Goal: Task Accomplishment & Management: Complete application form

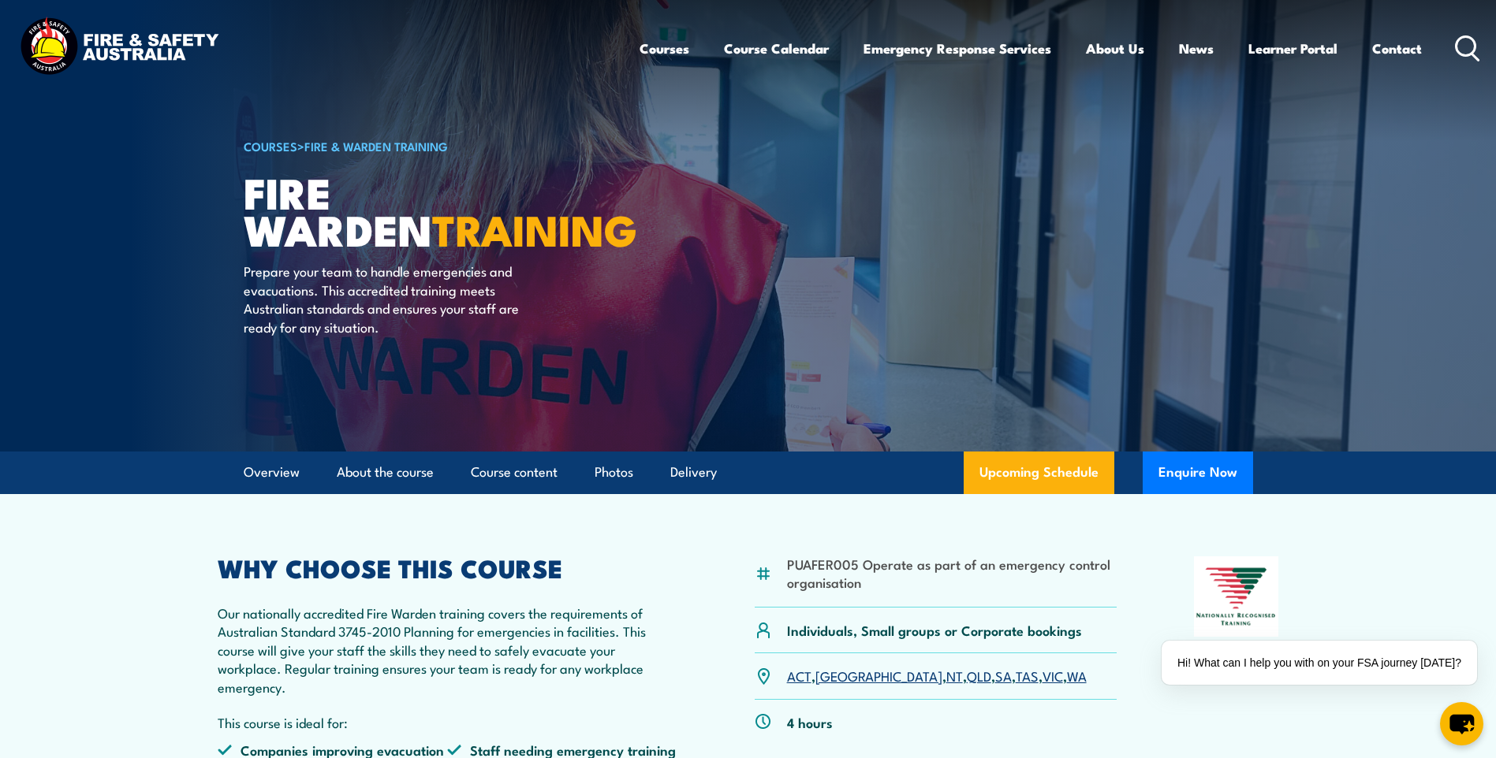
scroll to position [394, 0]
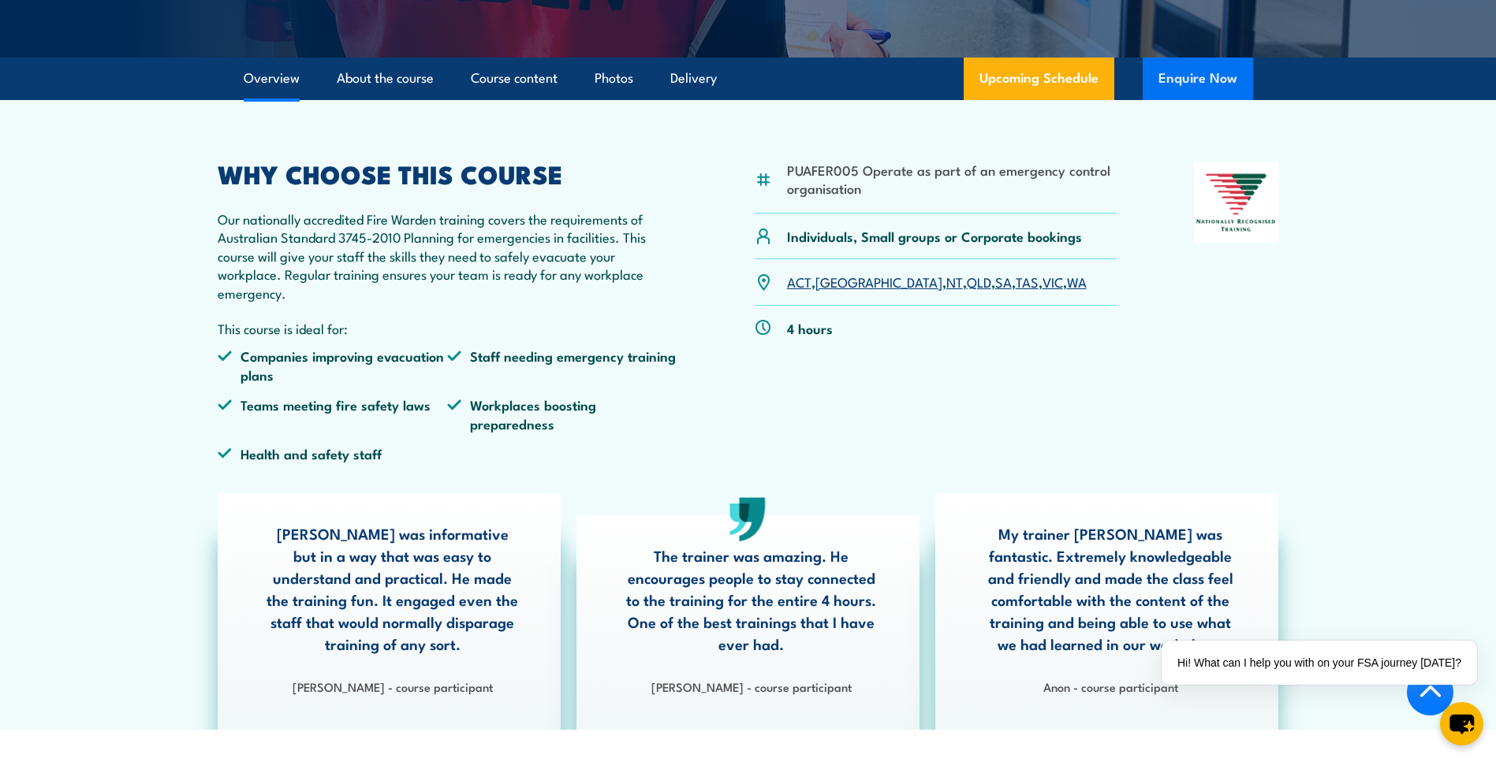
click at [1194, 81] on button "Enquire Now" at bounding box center [1197, 79] width 110 height 43
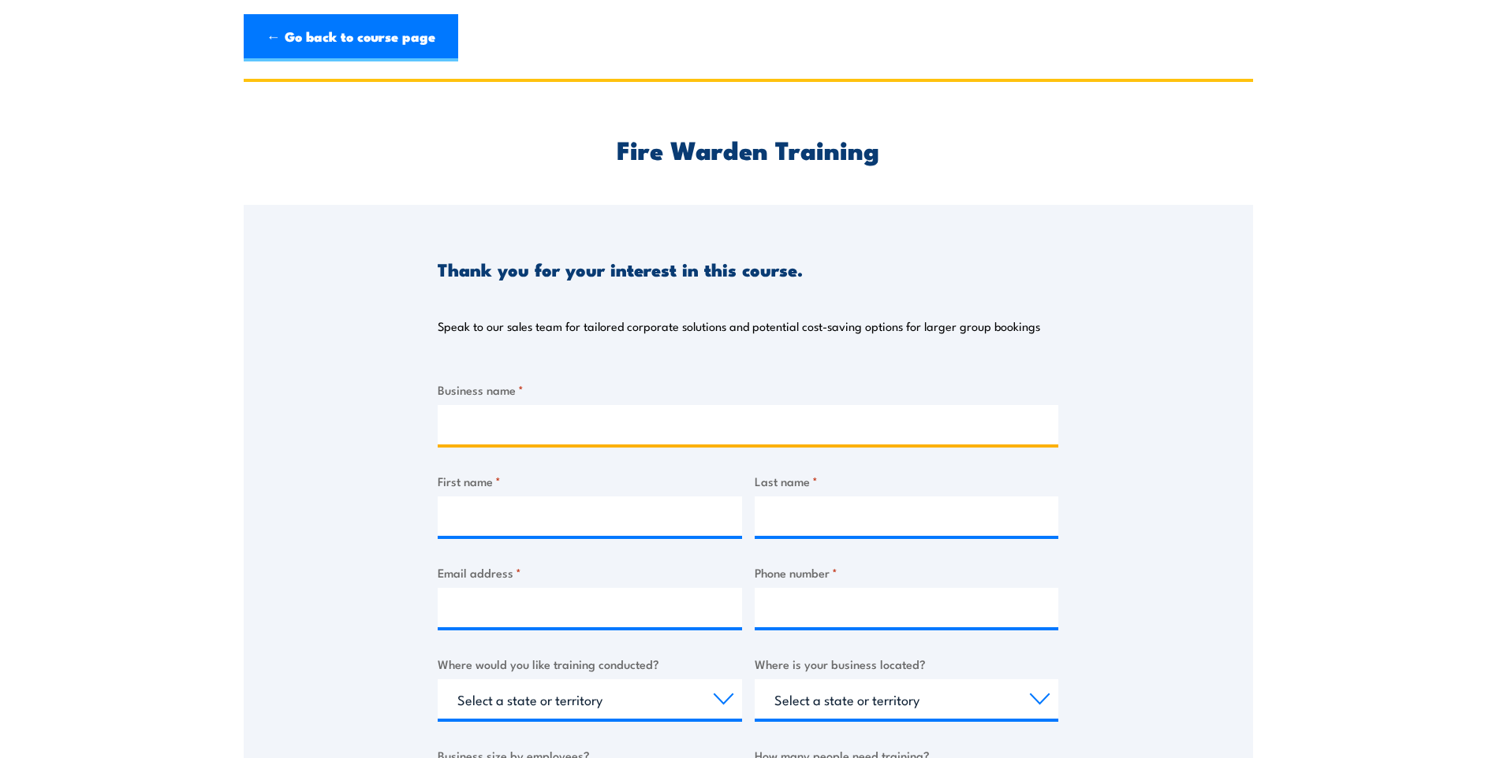
click at [516, 415] on input "Business name *" at bounding box center [748, 424] width 620 height 39
type input "[PERSON_NAME] Hills Psychology"
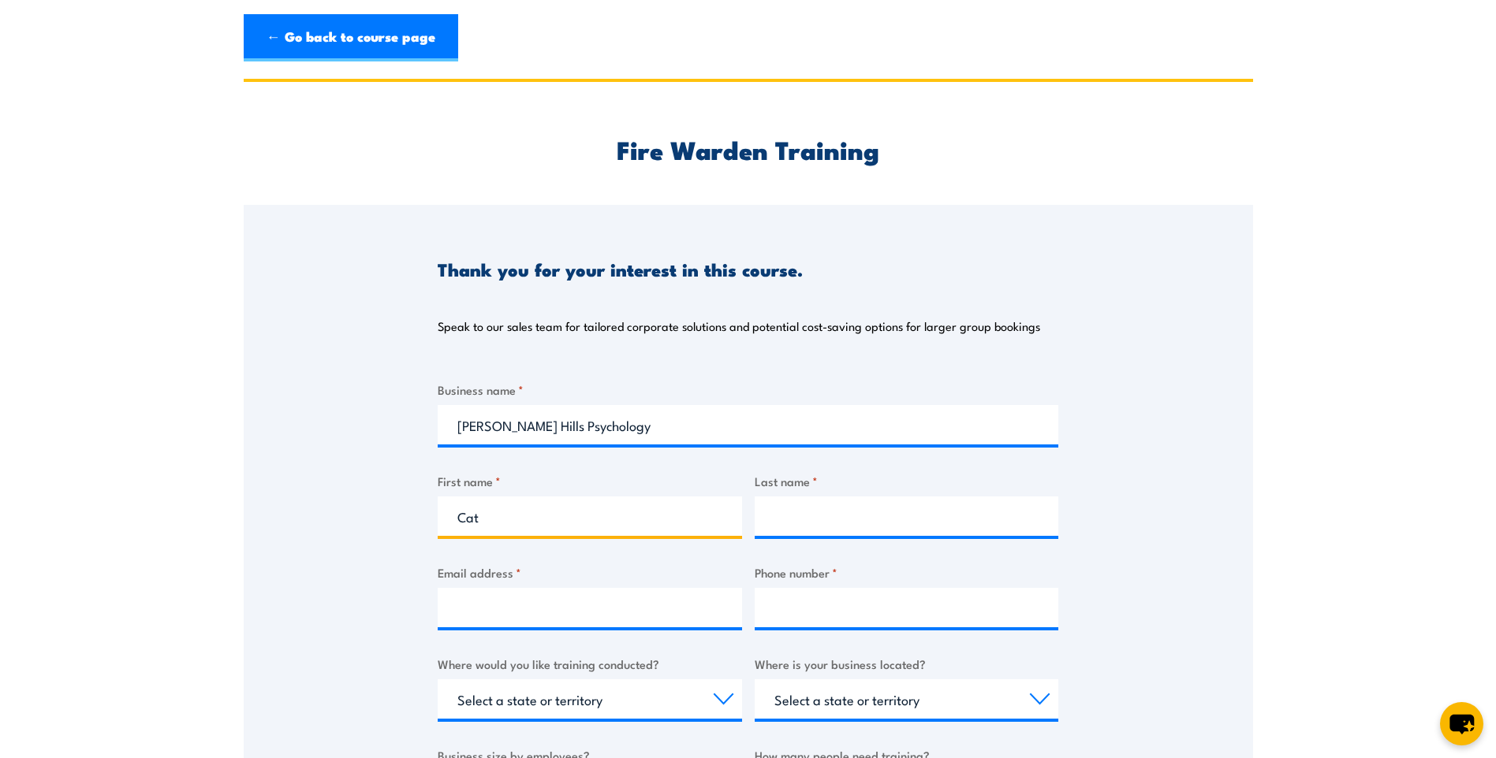
type input "Cat"
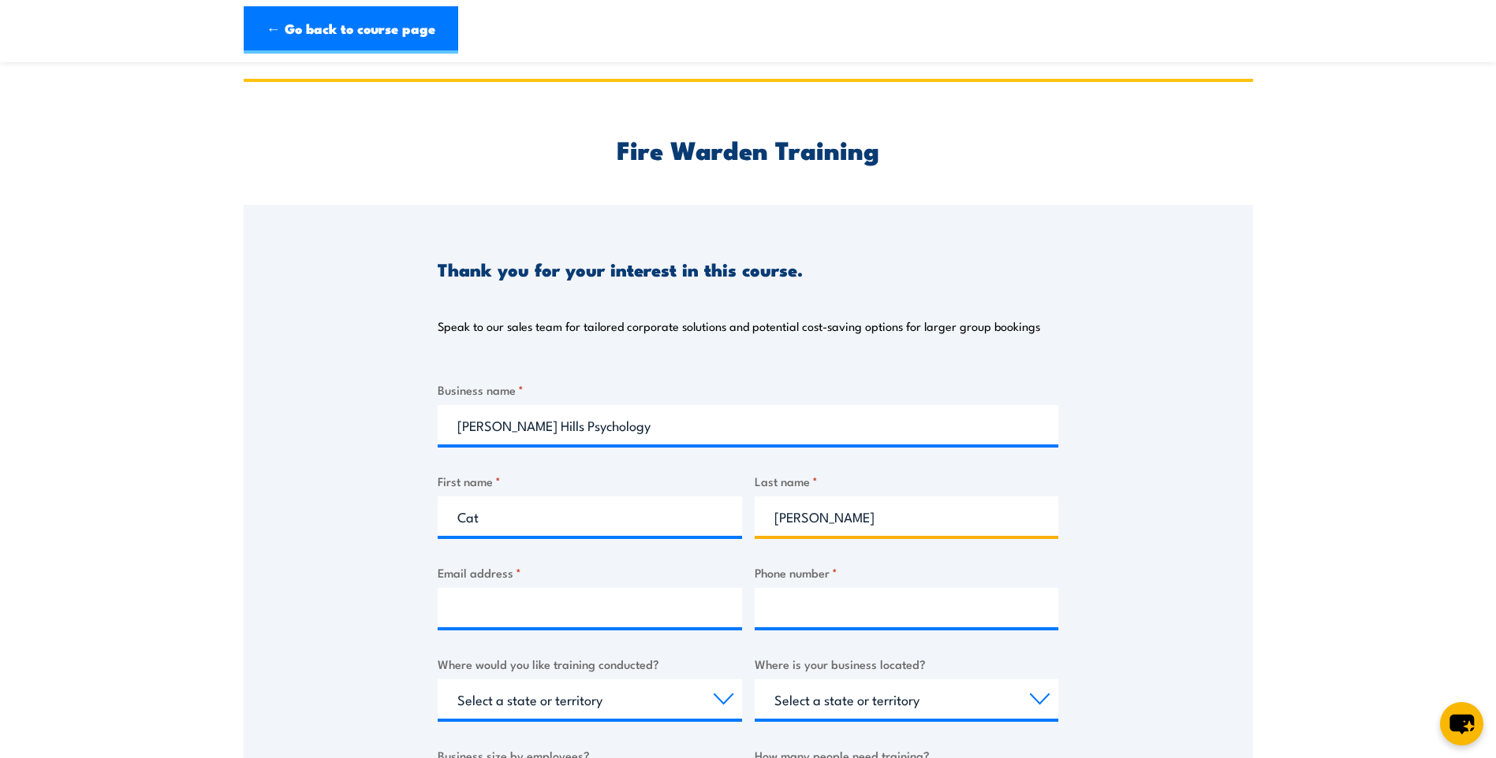
scroll to position [237, 0]
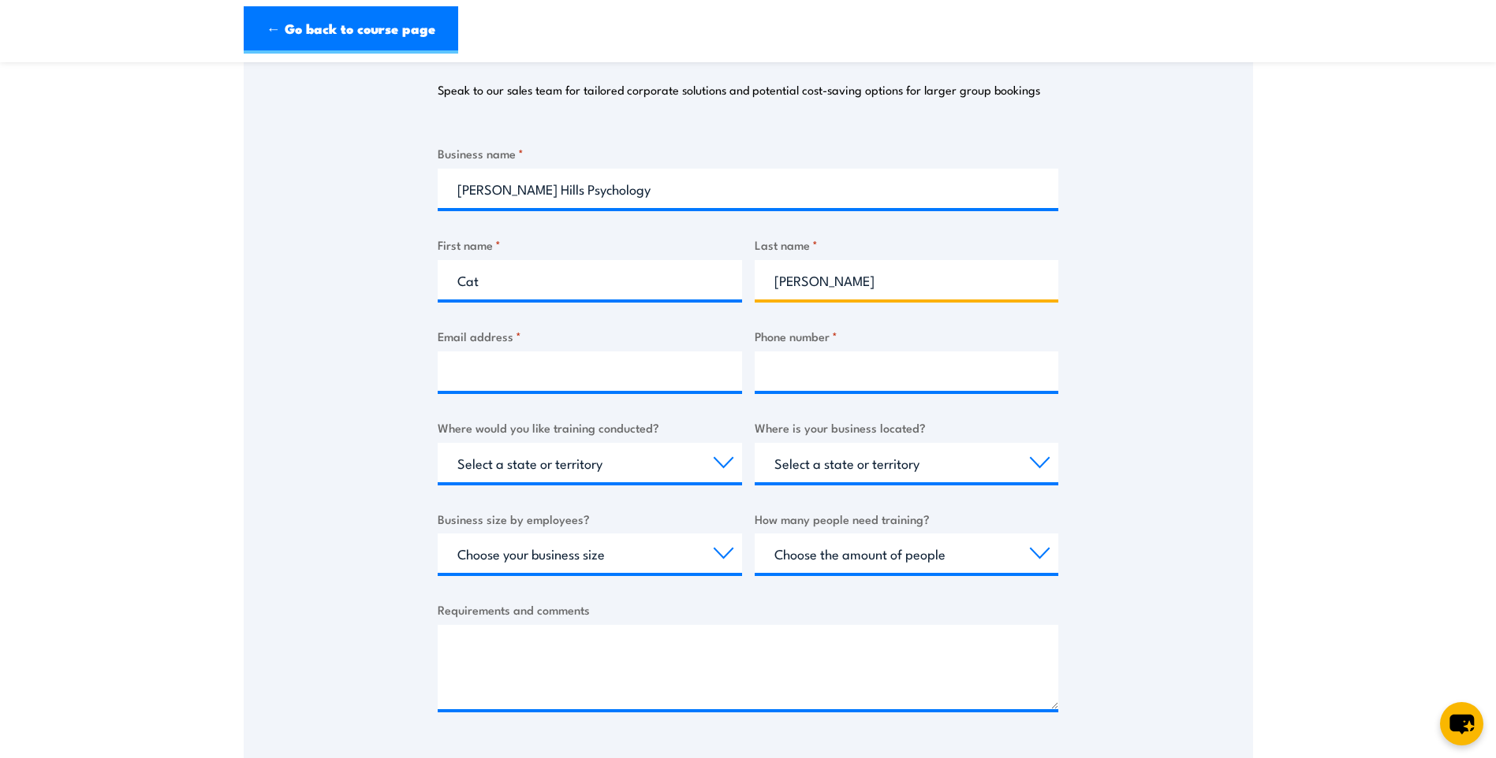
type input "[PERSON_NAME]"
click at [514, 370] on input "Email address *" at bounding box center [590, 371] width 304 height 39
type input "[EMAIL_ADDRESS][DOMAIN_NAME]"
type input "0409101544"
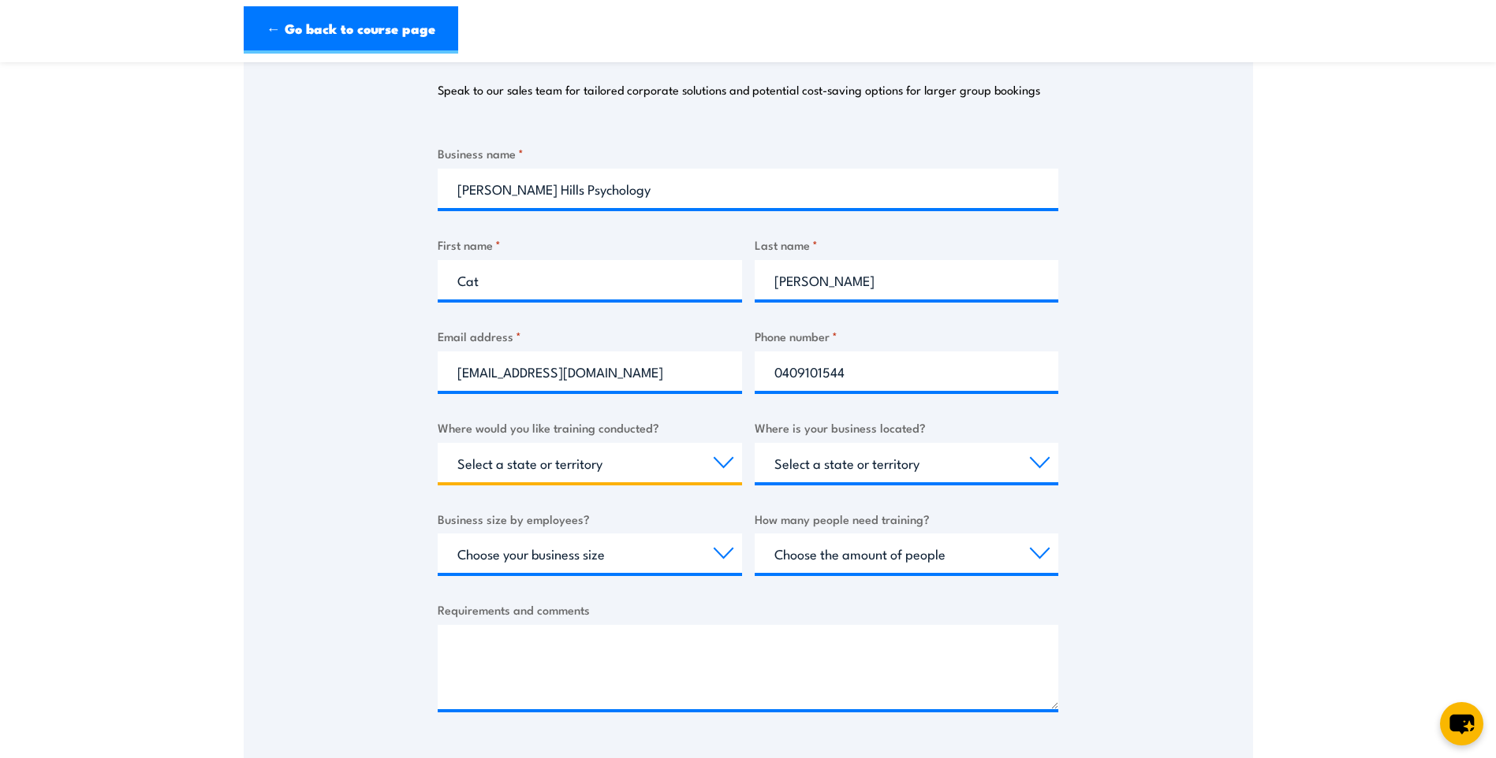
click at [643, 475] on select "Select a state or territory Nationally - multiple locations [GEOGRAPHIC_DATA] […" at bounding box center [590, 462] width 304 height 39
select select "QLD"
click at [438, 443] on select "Select a state or territory Nationally - multiple locations [GEOGRAPHIC_DATA] […" at bounding box center [590, 462] width 304 height 39
click at [851, 460] on select "Select a state or territory [GEOGRAPHIC_DATA] [GEOGRAPHIC_DATA] [GEOGRAPHIC_DAT…" at bounding box center [907, 462] width 304 height 39
select select "QLD"
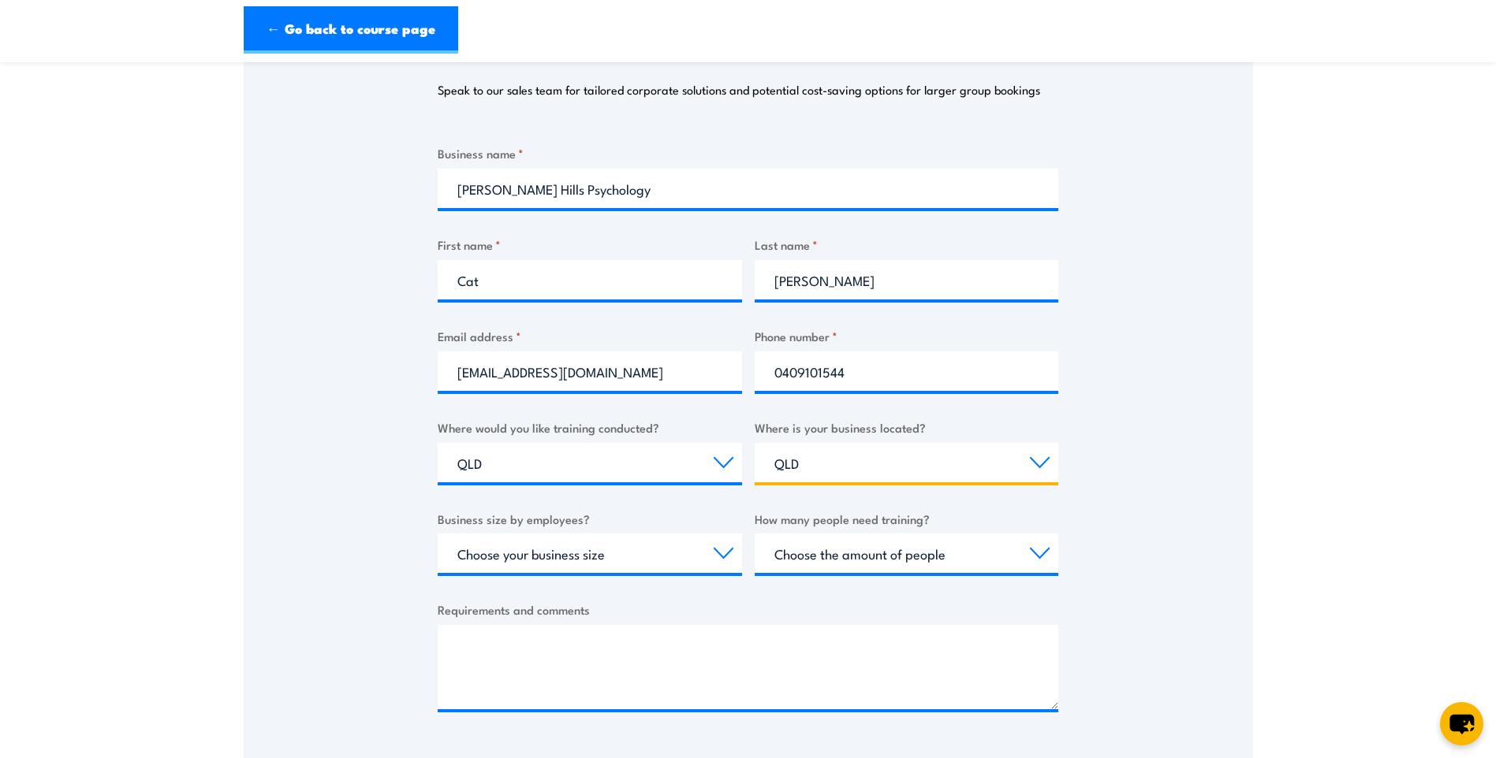
click at [755, 443] on select "Select a state or territory [GEOGRAPHIC_DATA] [GEOGRAPHIC_DATA] [GEOGRAPHIC_DAT…" at bounding box center [907, 462] width 304 height 39
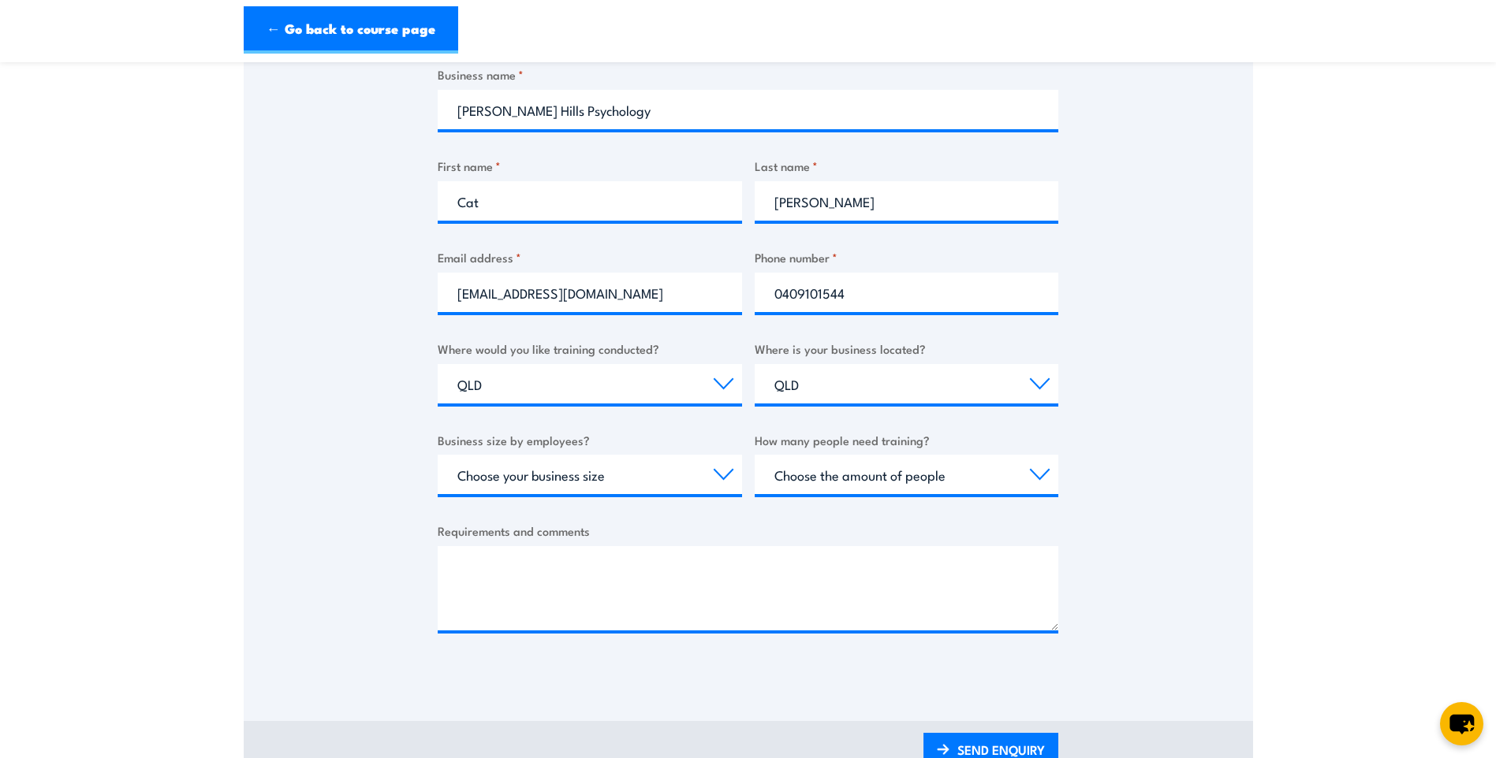
click at [687, 494] on div "Choose your business size 1 to 19 20 to 199 200+" at bounding box center [590, 474] width 304 height 39
click at [685, 470] on select "Choose your business size 1 to 19 20 to 199 200+" at bounding box center [590, 474] width 304 height 39
select select "1 to 19"
click at [438, 455] on select "Choose your business size 1 to 19 20 to 199 200+" at bounding box center [590, 474] width 304 height 39
click at [849, 478] on select "Choose the amount of people 1 to 4 5 to 19 20+" at bounding box center [907, 474] width 304 height 39
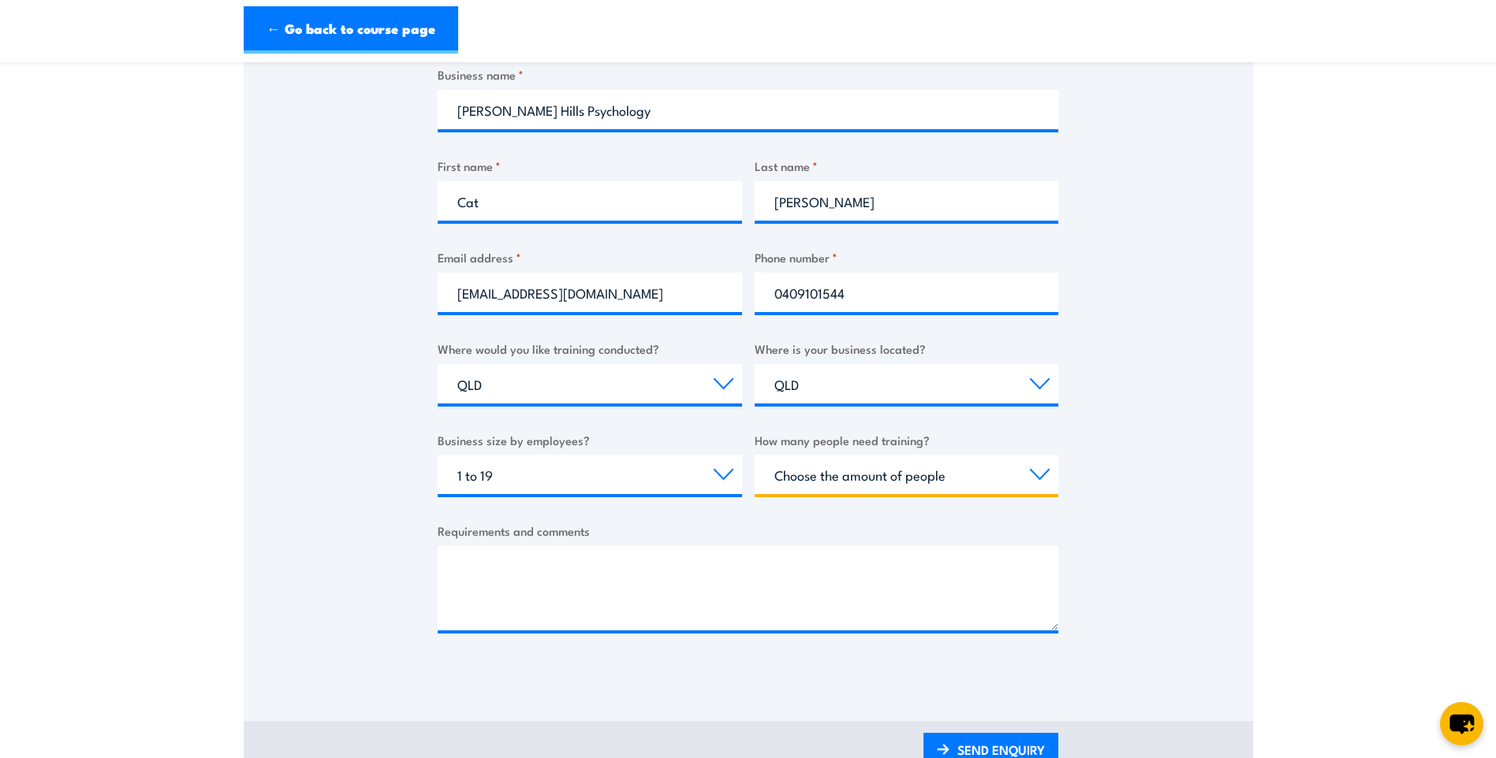
select select "1 to 4"
click at [755, 455] on select "Choose the amount of people 1 to 4 5 to 19 20+" at bounding box center [907, 474] width 304 height 39
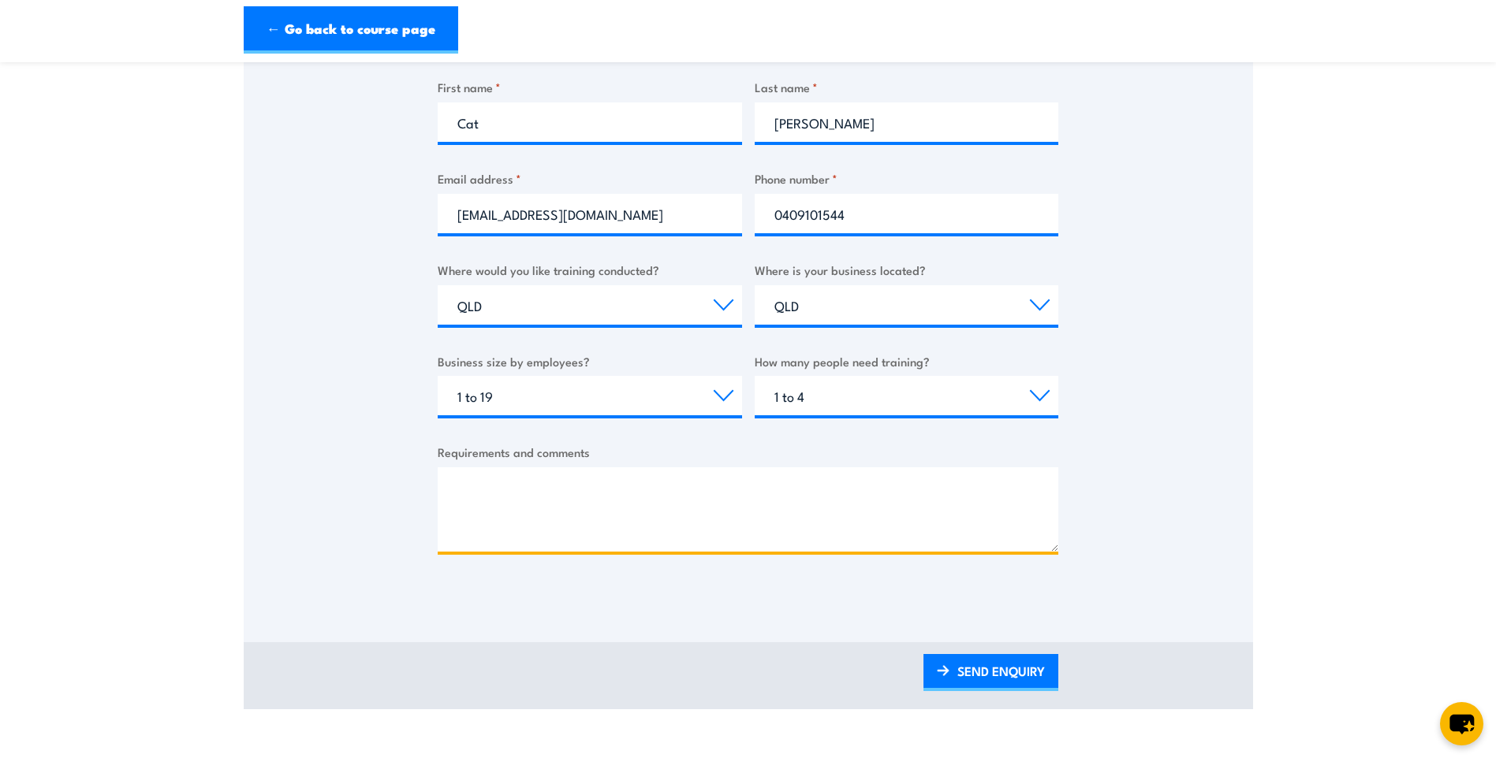
click at [694, 524] on textarea "Requirements and comments" at bounding box center [748, 510] width 620 height 84
paste textarea "Hi, I am enquiring about onsite fire warden training, in the [GEOGRAPHIC_DATA] …"
click at [529, 506] on textarea "Hi, I am enquiring about onsite fire warden training, in the [GEOGRAPHIC_DATA] …" at bounding box center [748, 510] width 620 height 84
click at [533, 514] on textarea "Hi, I am enquiring about onsite fire warden training, in the [GEOGRAPHIC_DATA] …" at bounding box center [748, 510] width 620 height 84
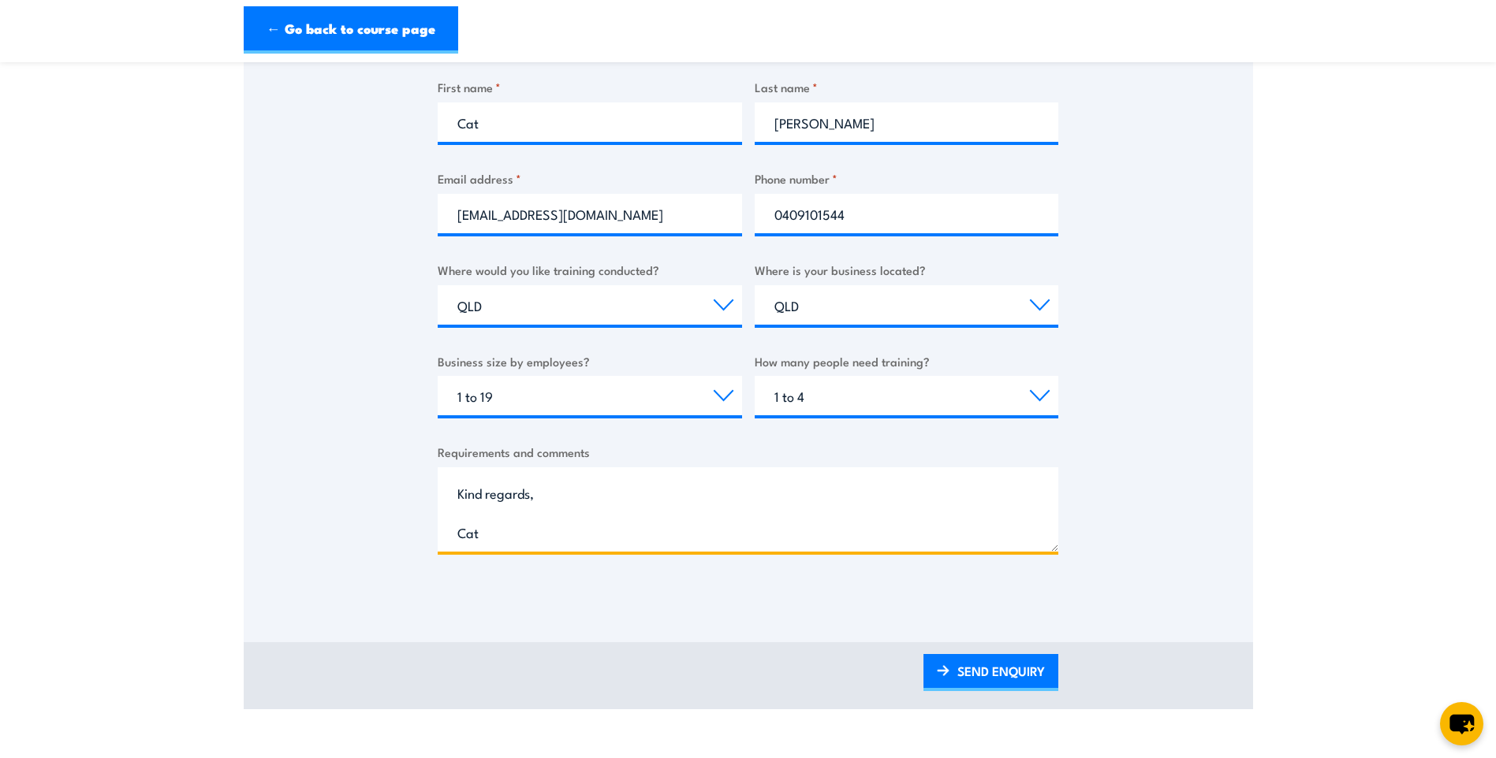
scroll to position [426, 0]
type textarea "Hi, I am enquiring about onsite fire warden training, in the [GEOGRAPHIC_DATA] …"
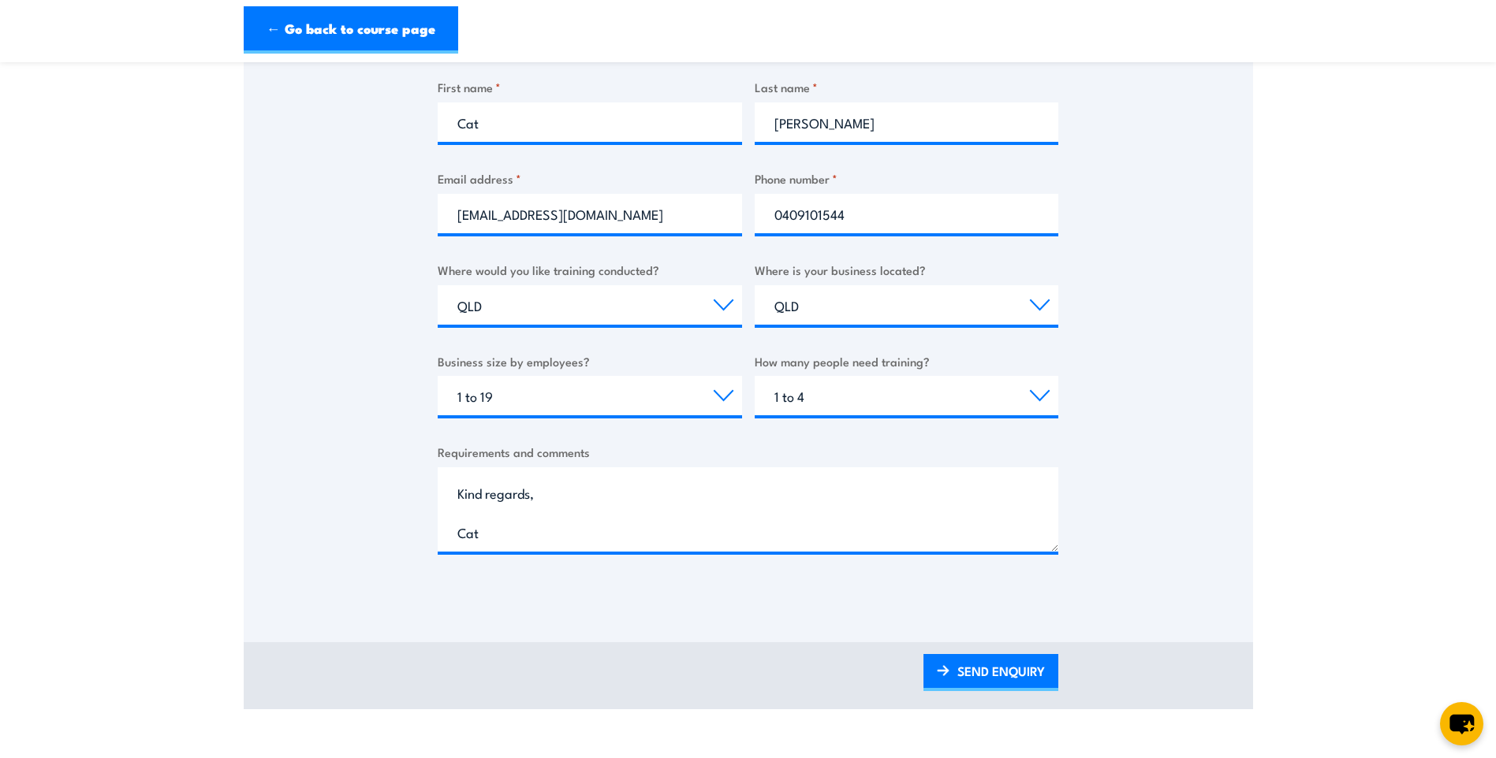
drag, startPoint x: 1002, startPoint y: 682, endPoint x: 1044, endPoint y: 632, distance: 64.9
click at [1002, 682] on link "SEND ENQUIRY" at bounding box center [990, 672] width 135 height 37
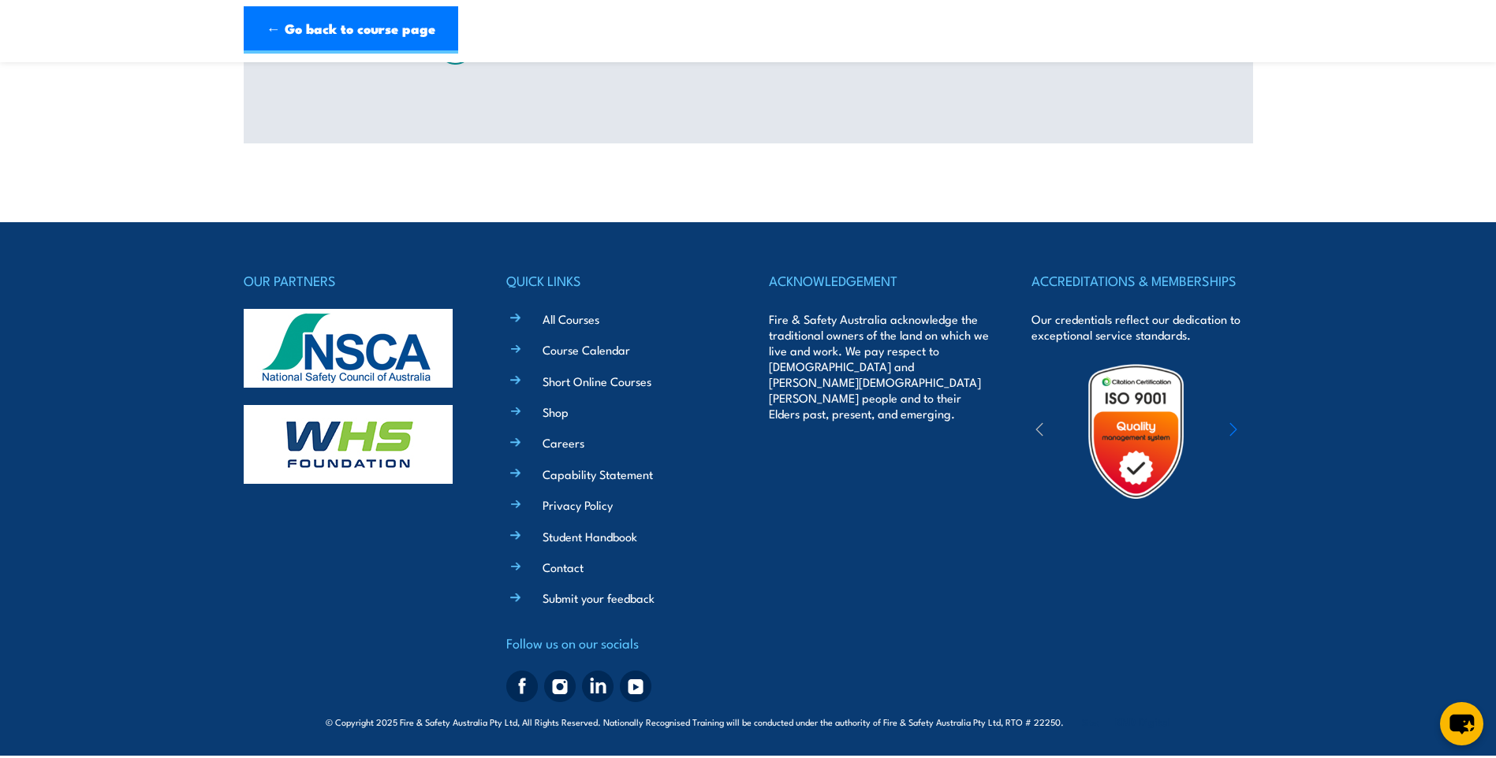
scroll to position [79, 0]
